Goal: Find specific page/section: Find specific page/section

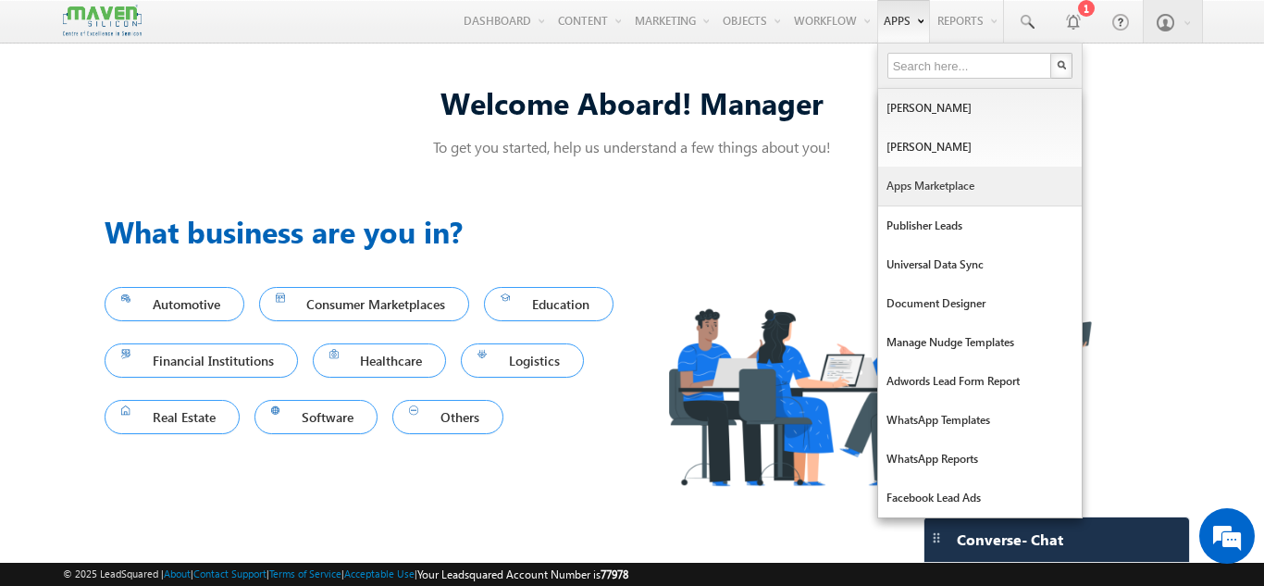
click at [926, 177] on link "Apps Marketplace" at bounding box center [980, 186] width 204 height 39
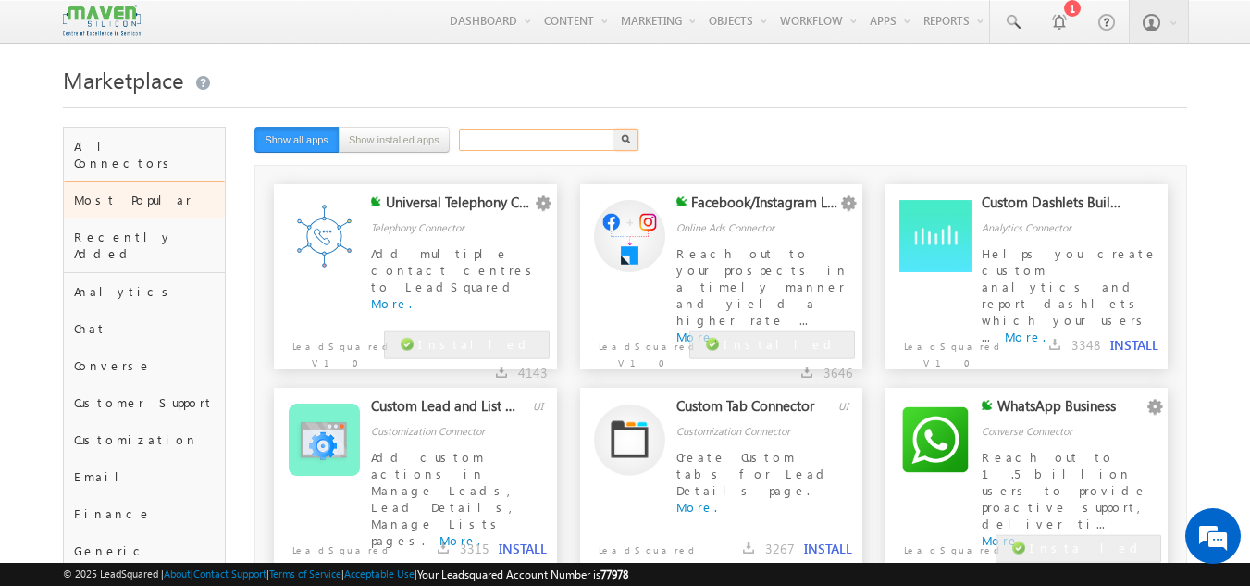
click at [557, 140] on input "text" at bounding box center [538, 140] width 158 height 22
type input "facbook"
click at [614, 129] on button "button" at bounding box center [626, 140] width 24 height 22
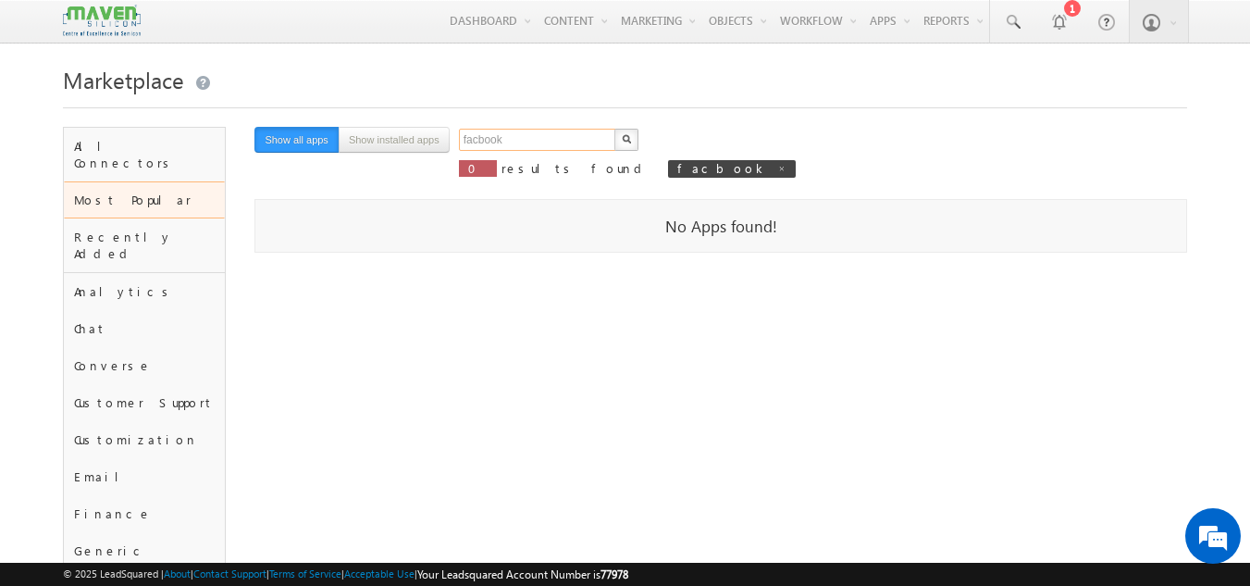
click at [557, 140] on input "facbook" at bounding box center [538, 140] width 158 height 22
type input "facebook"
click at [614, 129] on button "button" at bounding box center [626, 140] width 24 height 22
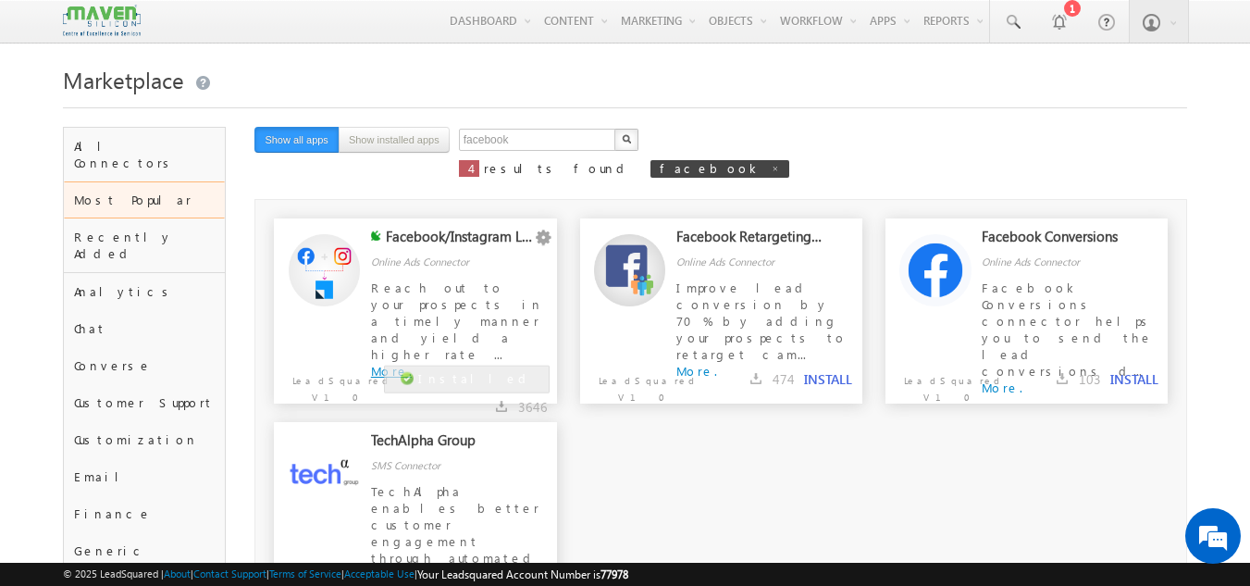
click at [410, 363] on link "More." at bounding box center [391, 371] width 41 height 16
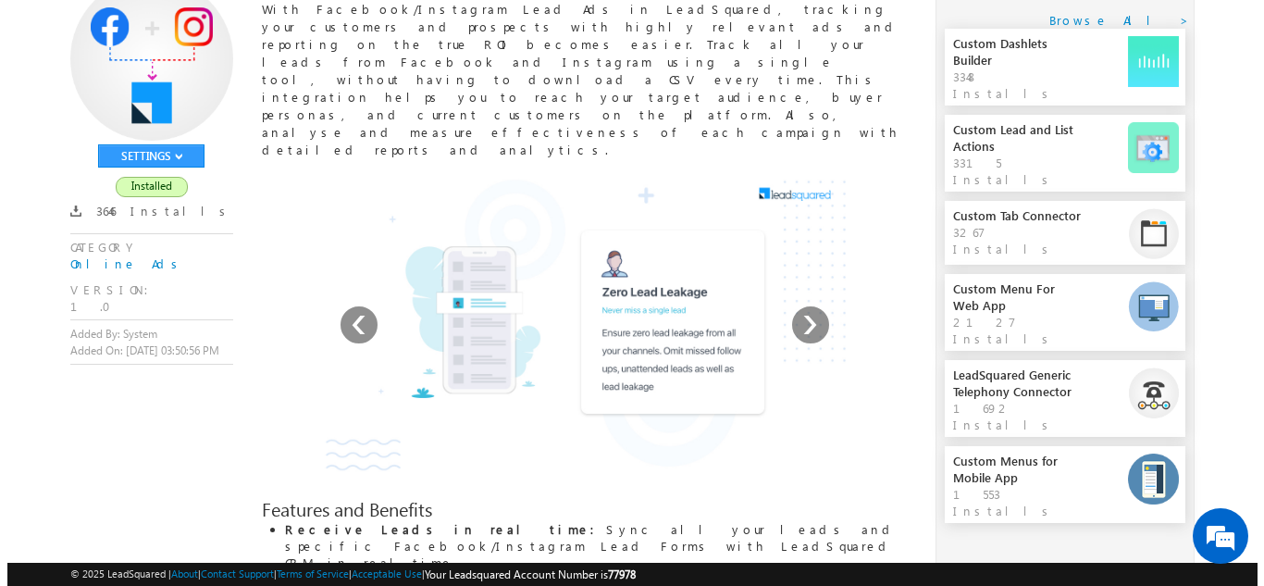
scroll to position [149, 0]
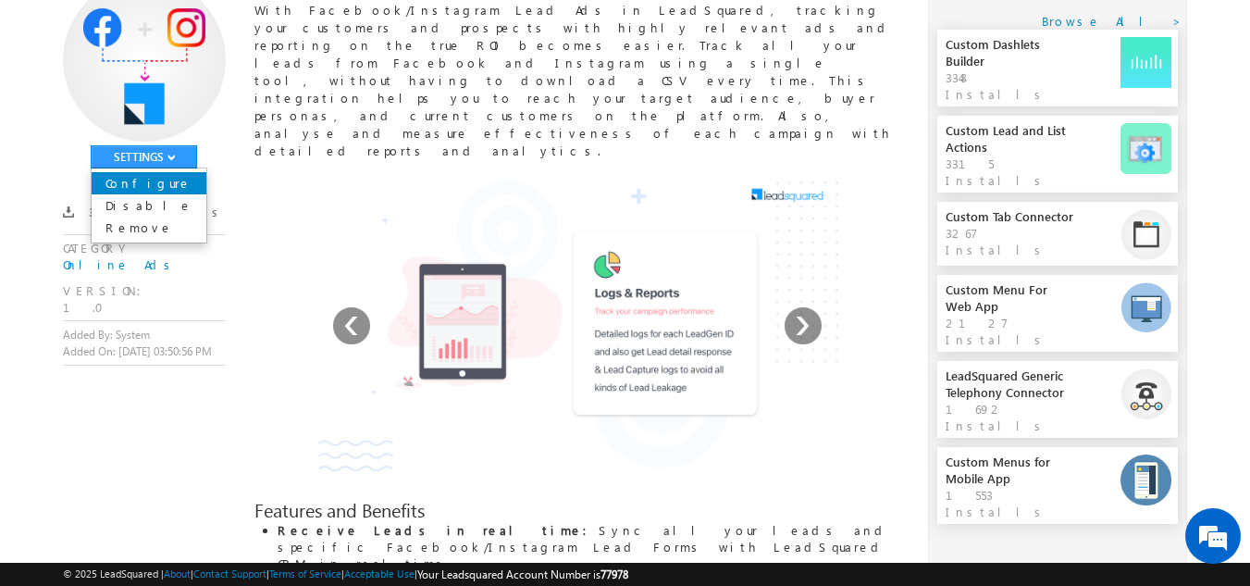
click at [169, 178] on link "Configure" at bounding box center [149, 183] width 115 height 22
click at [0, 0] on div at bounding box center [0, 0] width 0 height 0
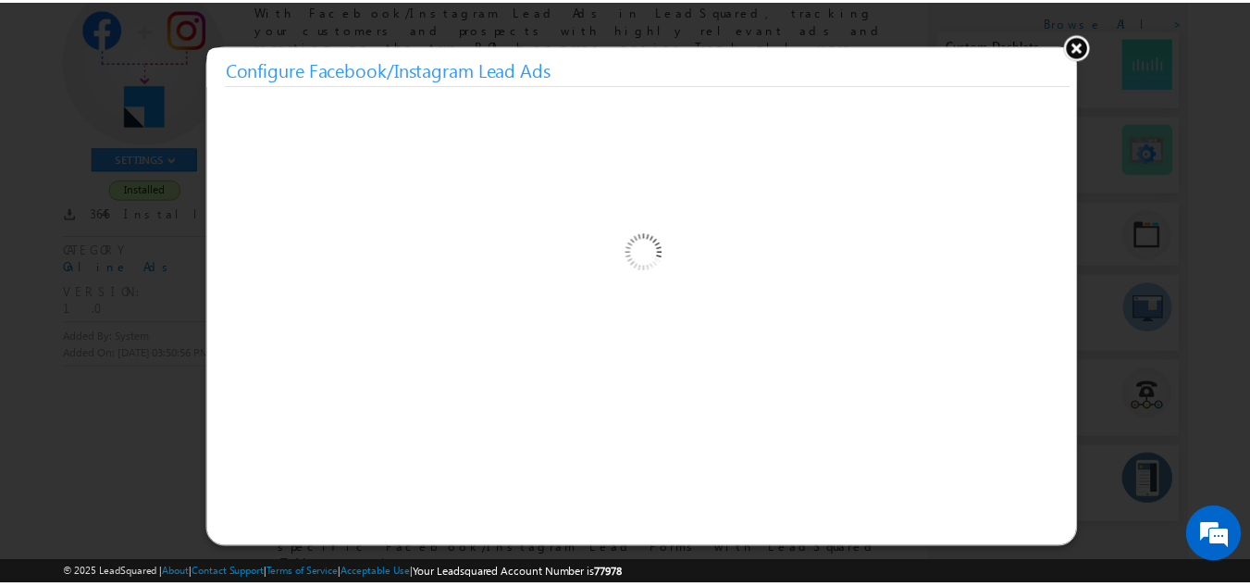
scroll to position [0, 0]
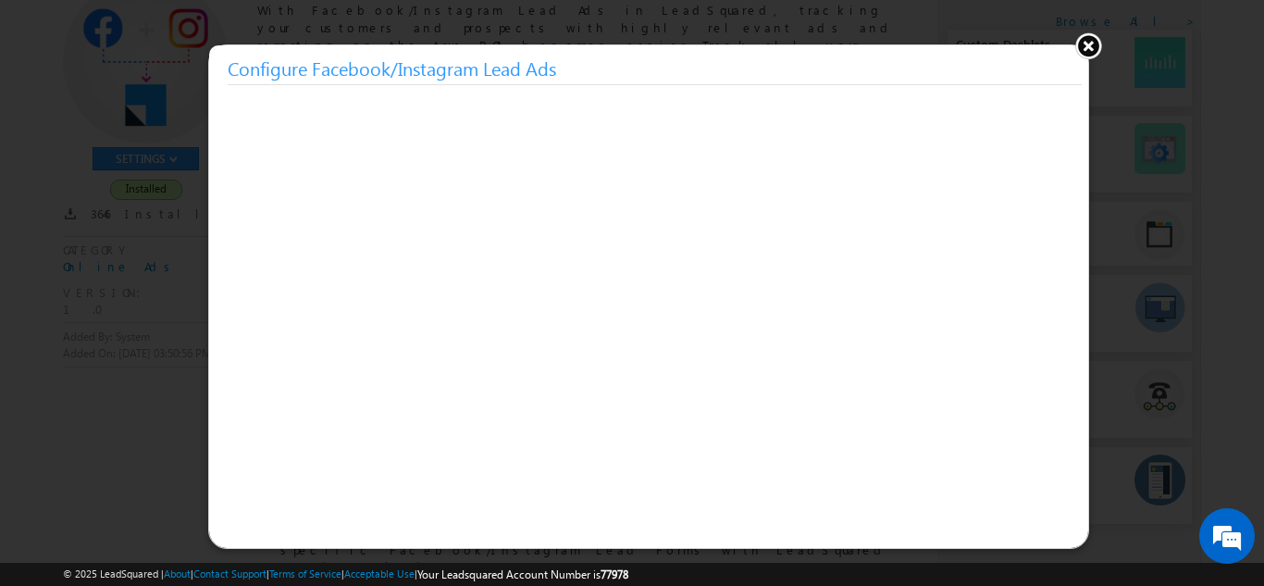
click at [1092, 50] on button at bounding box center [1088, 45] width 28 height 28
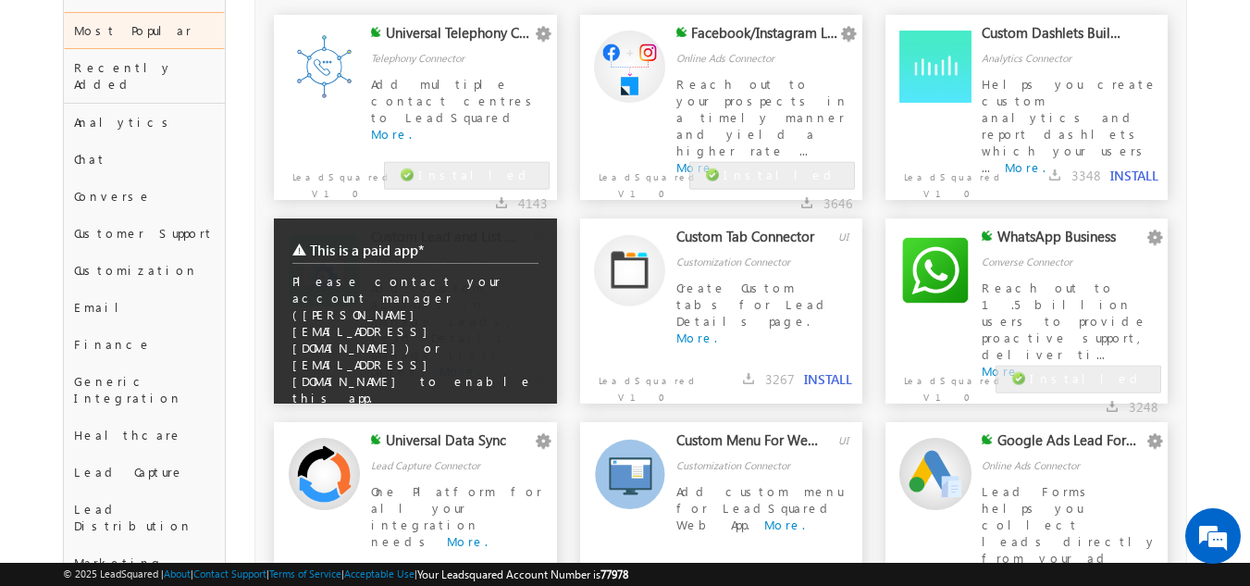
click at [405, 370] on div "This is a paid app* Please contact your account manager (pritish.rout@leadsquar…" at bounding box center [415, 346] width 283 height 256
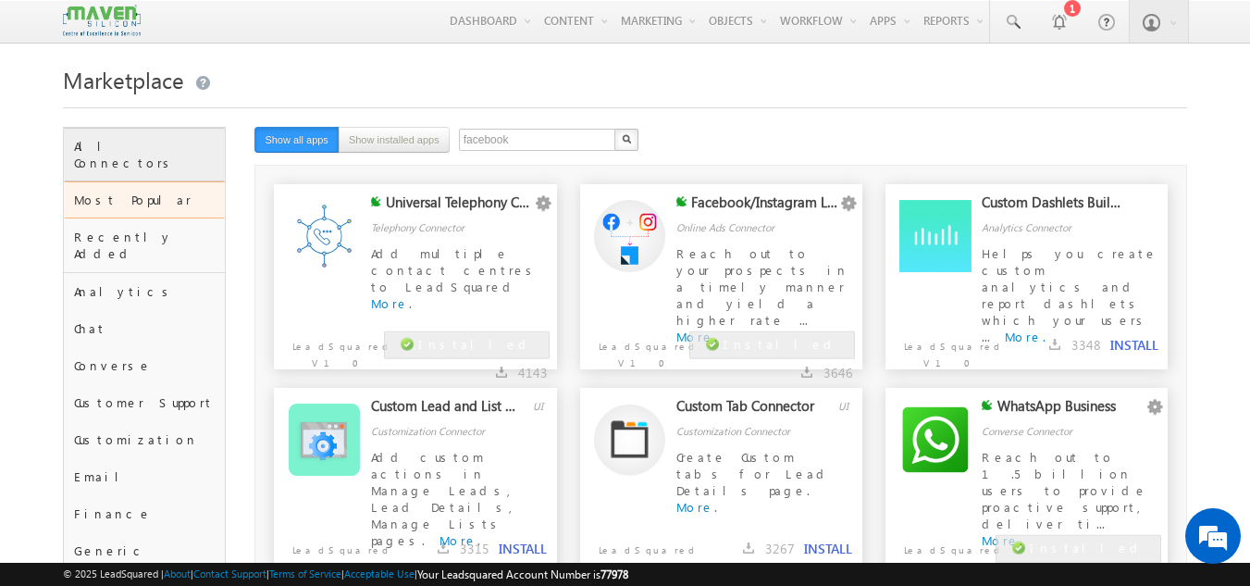
click at [126, 145] on div "All Connectors" at bounding box center [145, 155] width 162 height 54
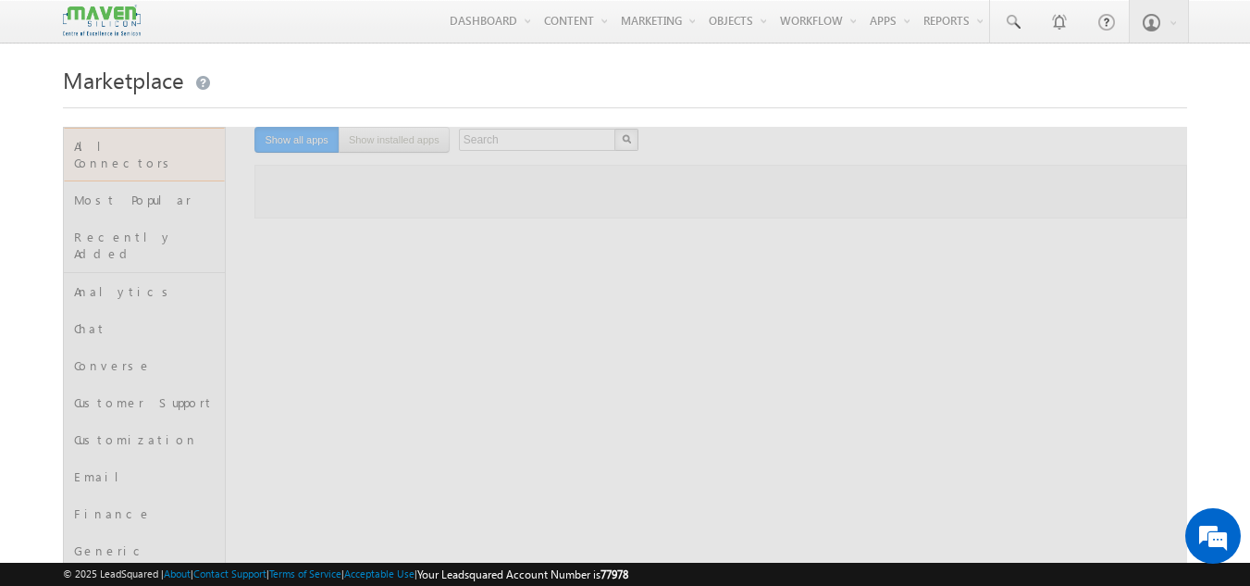
click at [832, 65] on h1 "Marketplace" at bounding box center [625, 78] width 1125 height 36
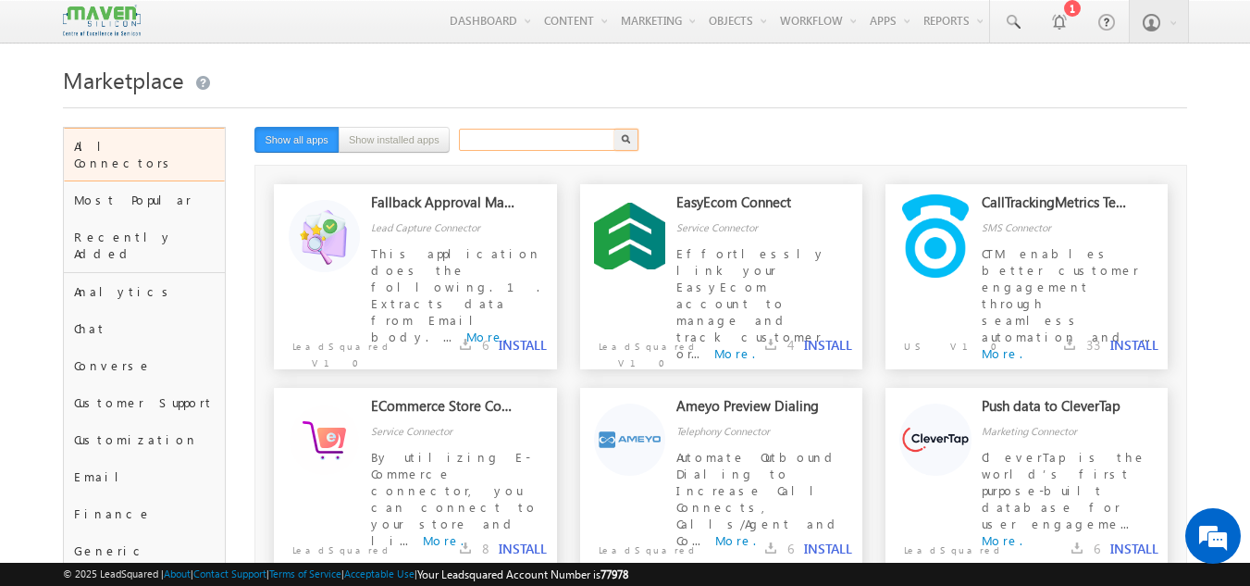
click at [489, 141] on input "text" at bounding box center [538, 140] width 158 height 22
type input "facebook"
click at [614, 129] on button "button" at bounding box center [626, 140] width 24 height 22
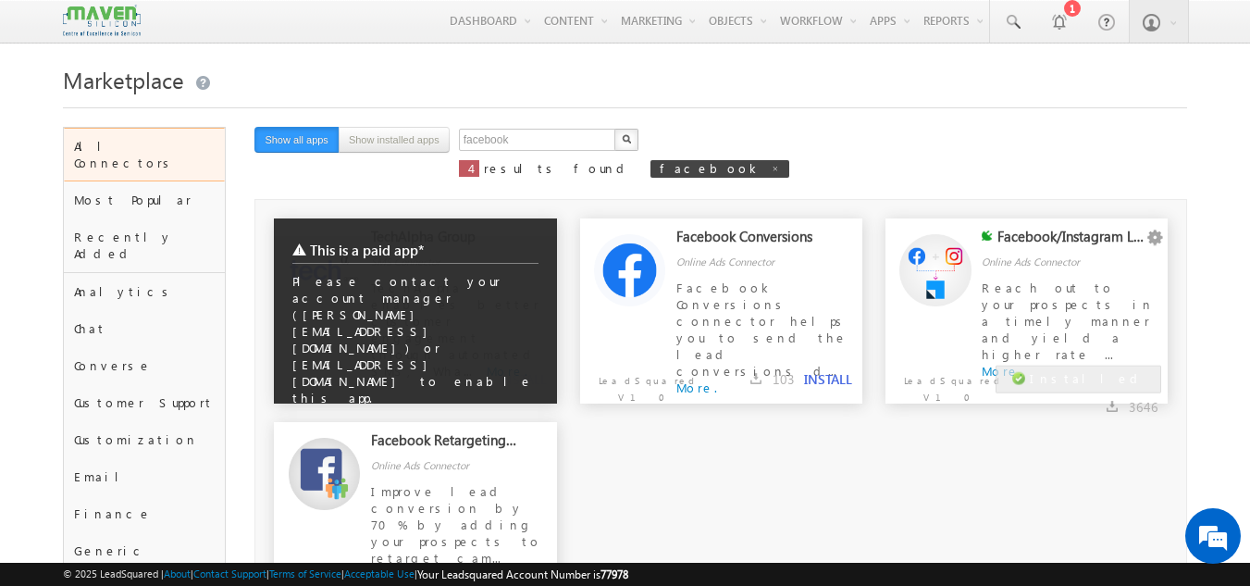
click at [479, 308] on div "This is a paid app* Please contact your account manager (pritish.rout@leadsquar…" at bounding box center [415, 346] width 283 height 256
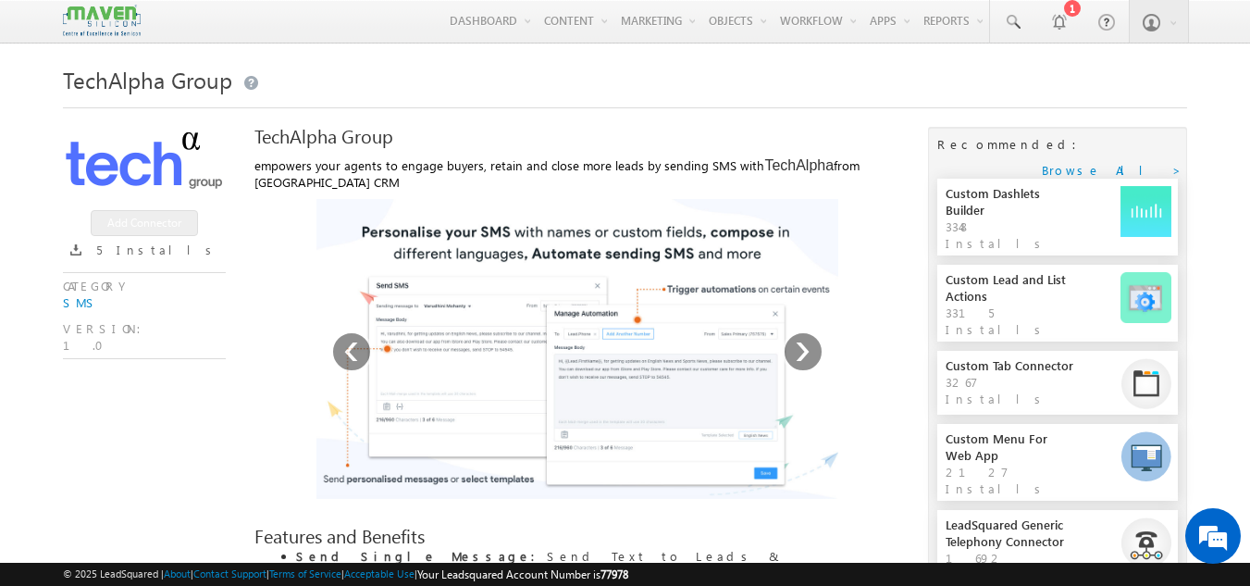
click at [479, 308] on img at bounding box center [577, 349] width 522 height 300
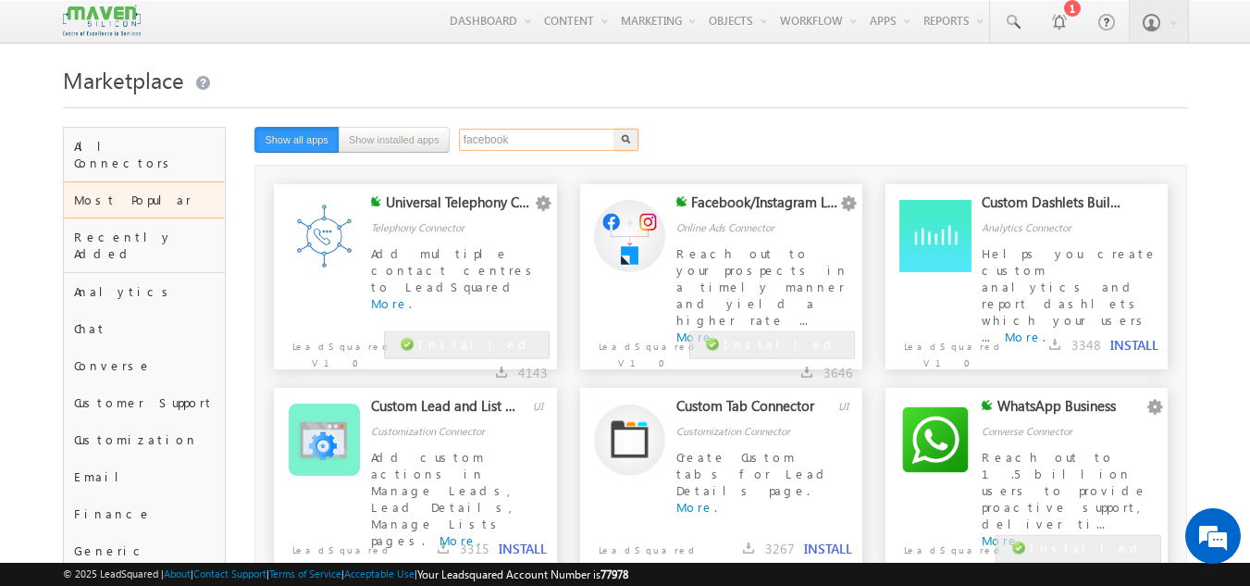
click at [558, 142] on input "facebook" at bounding box center [538, 140] width 158 height 22
click at [614, 129] on button "button" at bounding box center [626, 140] width 24 height 22
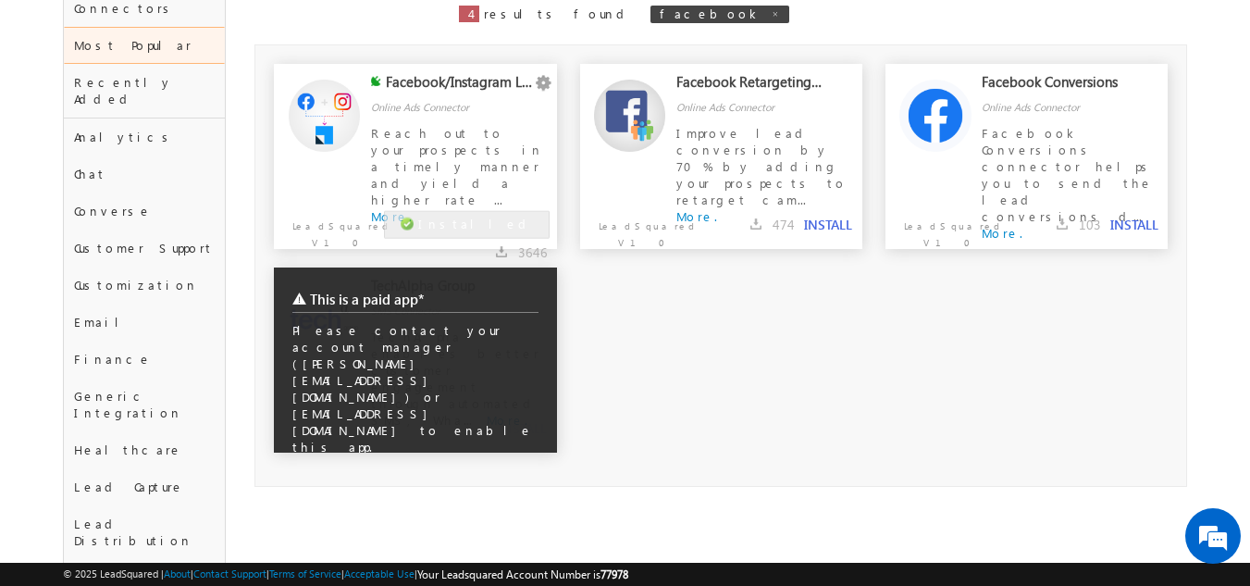
scroll to position [156, 0]
